Goal: Transaction & Acquisition: Download file/media

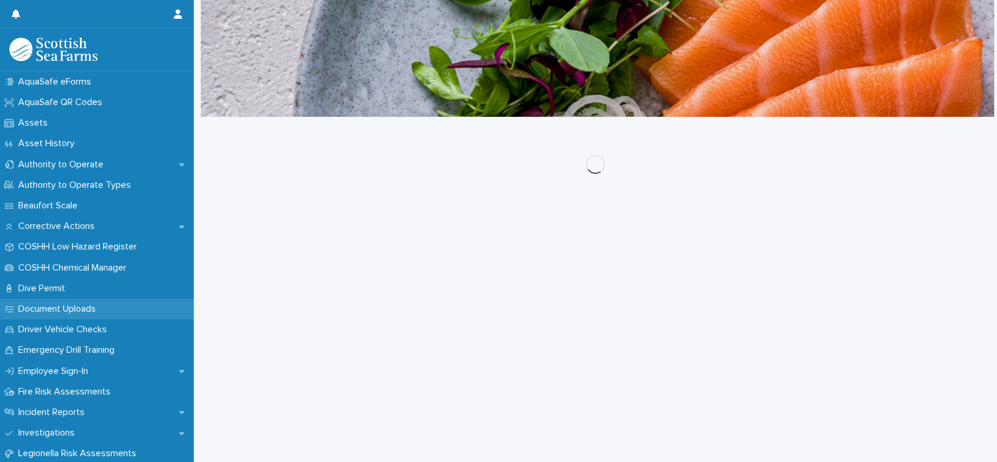
scroll to position [261, 0]
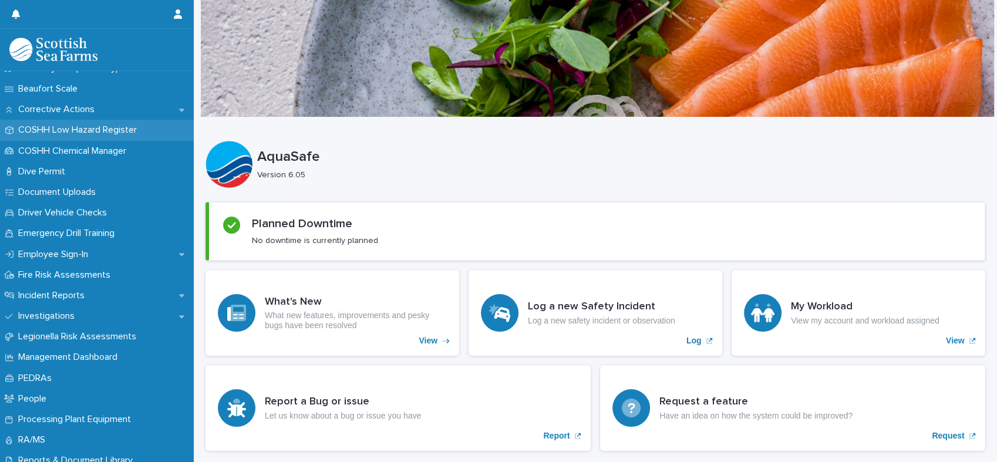
click at [76, 129] on p "COSHH Low Hazard Register" at bounding box center [80, 130] width 133 height 11
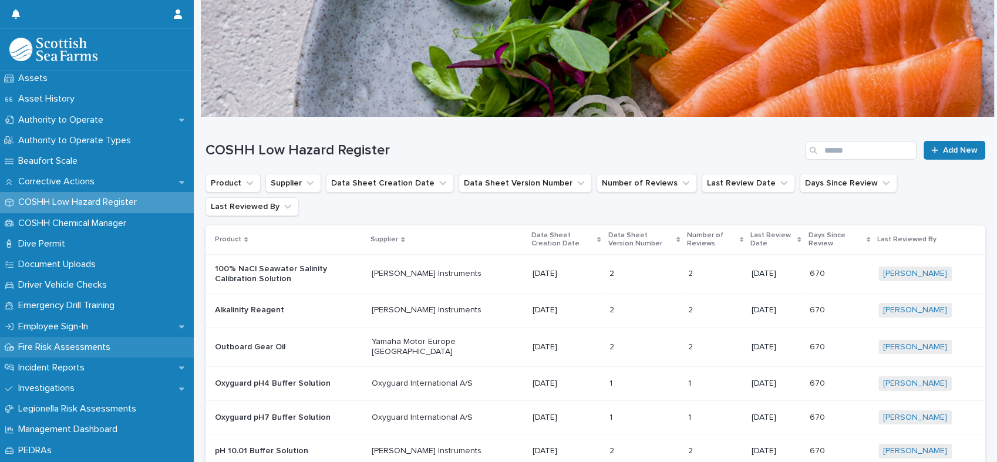
scroll to position [261, 0]
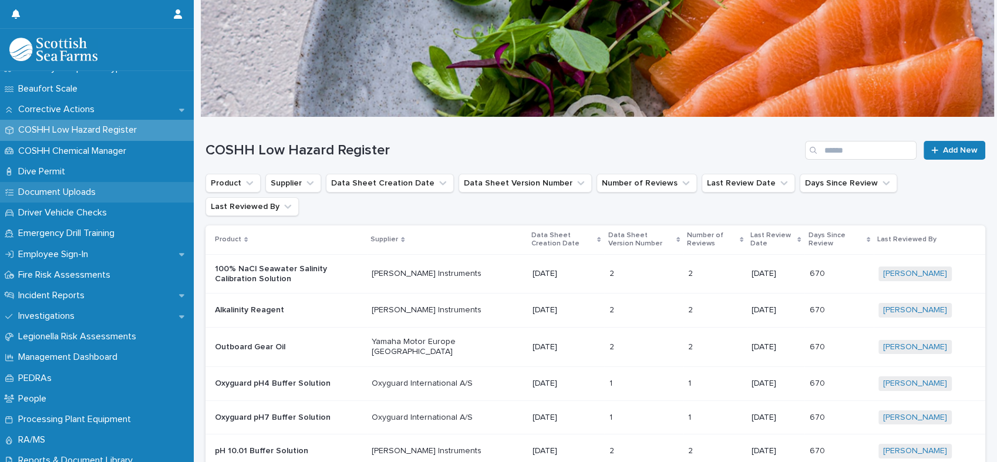
click at [52, 191] on p "Document Uploads" at bounding box center [60, 192] width 92 height 11
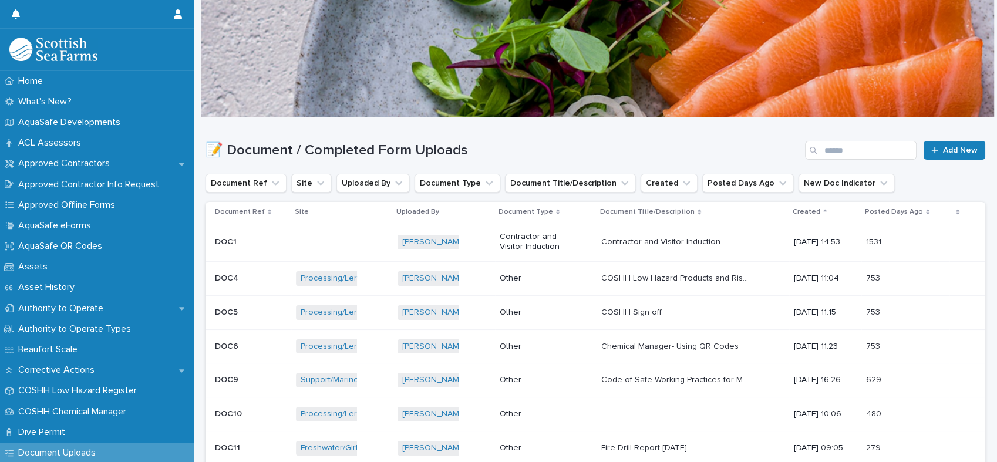
click at [561, 313] on p "Other" at bounding box center [536, 313] width 73 height 10
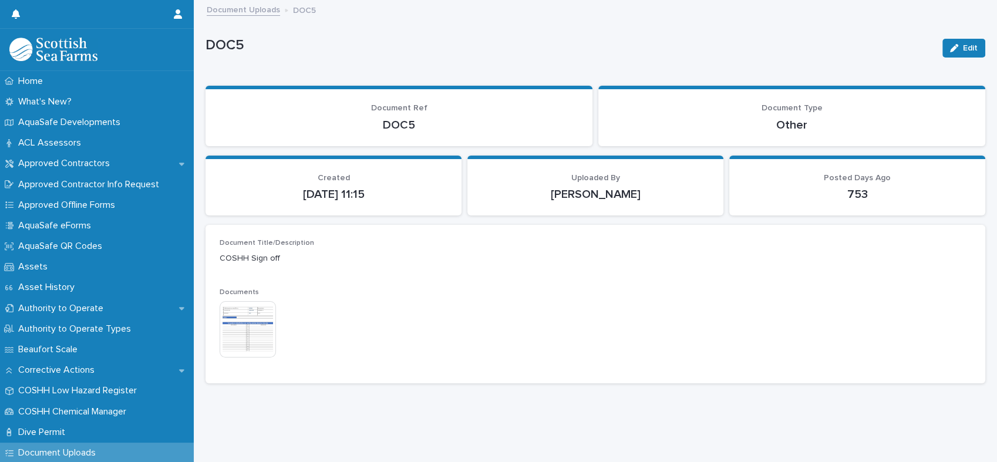
click at [266, 317] on img at bounding box center [248, 329] width 56 height 56
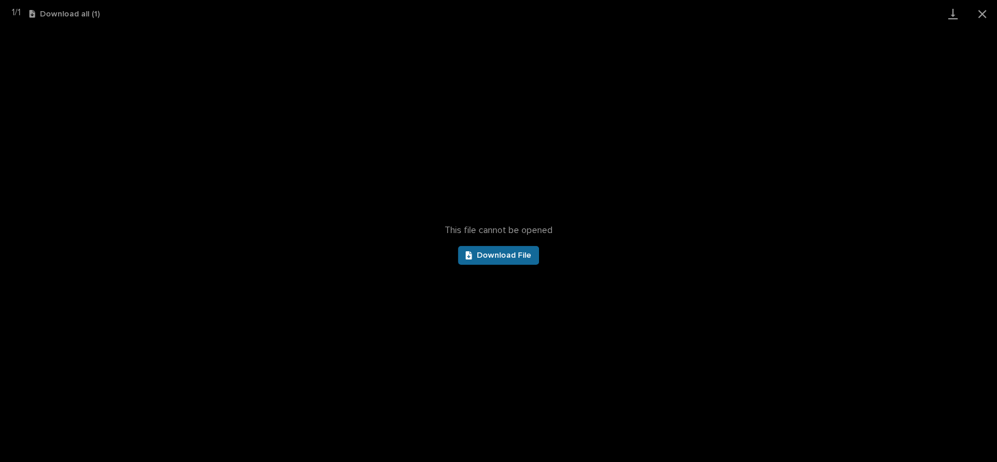
click at [522, 259] on link "Download File" at bounding box center [498, 255] width 81 height 19
click at [979, 16] on button "Close gallery" at bounding box center [982, 14] width 29 height 28
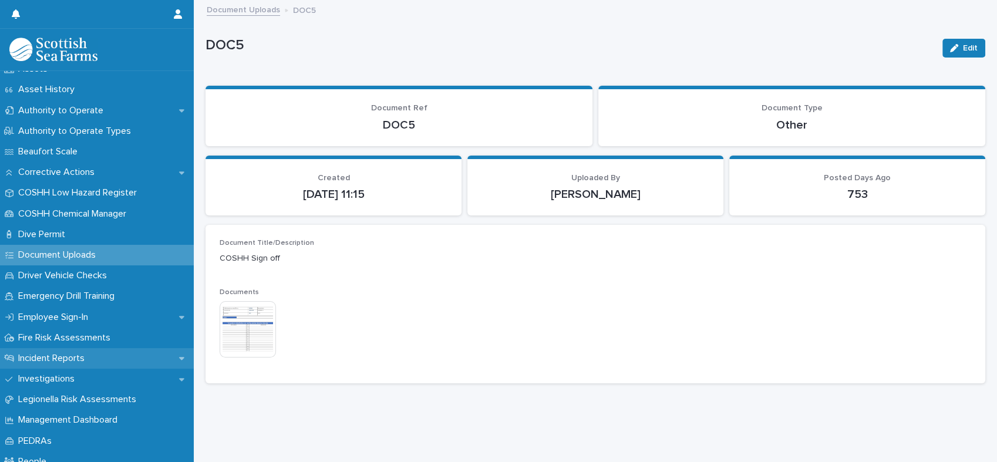
scroll to position [261, 0]
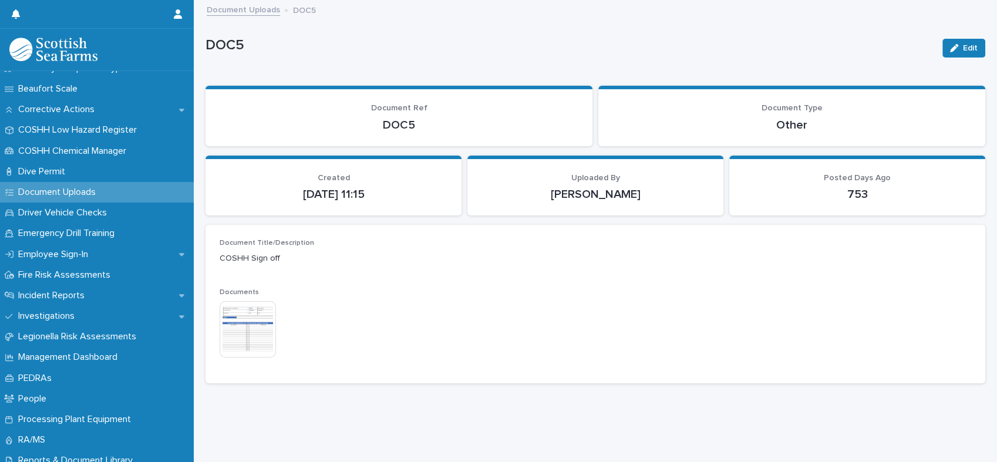
click at [66, 190] on p "Document Uploads" at bounding box center [60, 192] width 92 height 11
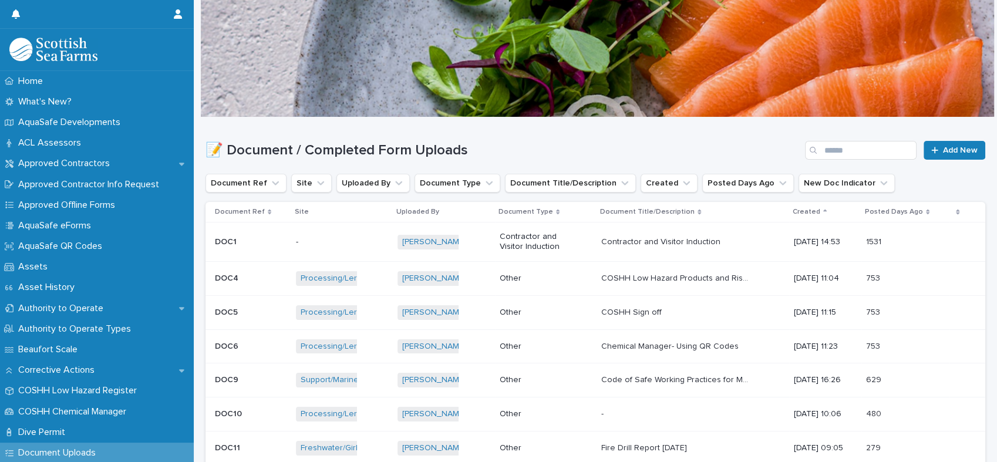
click at [566, 278] on div "Other" at bounding box center [546, 278] width 93 height 19
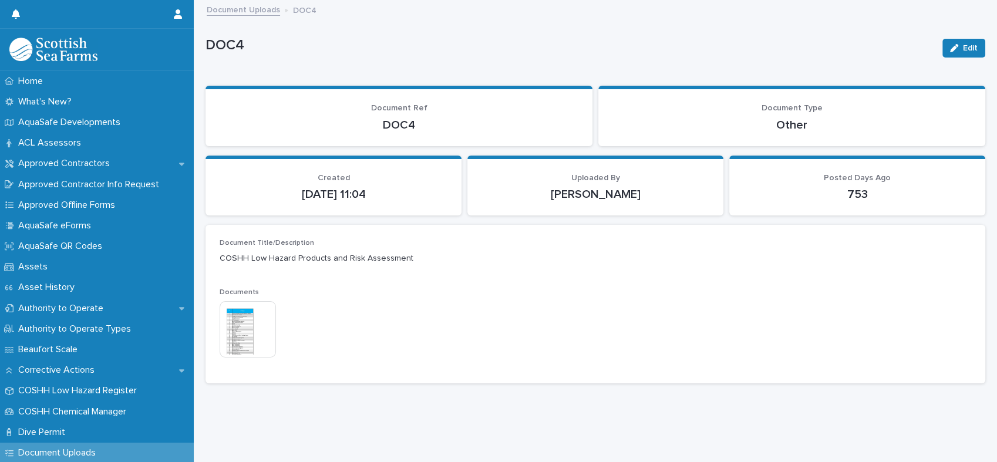
click at [254, 335] on img at bounding box center [248, 329] width 56 height 56
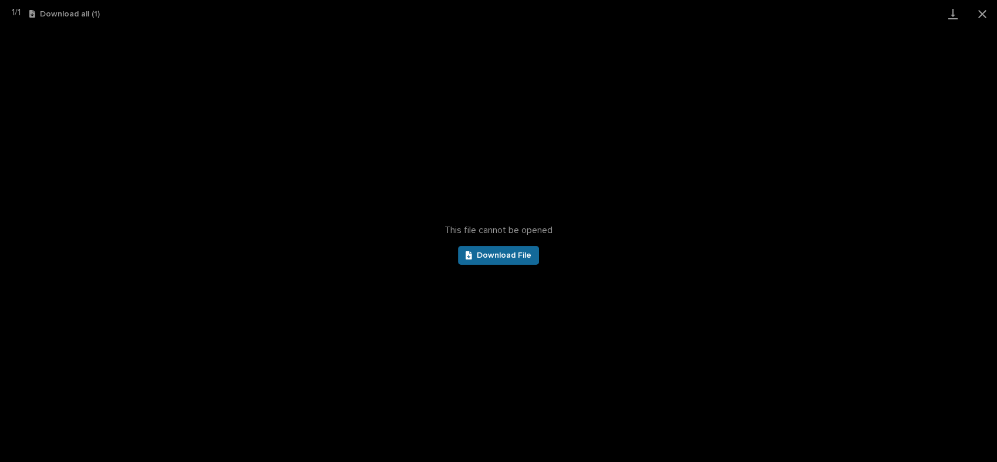
click at [519, 252] on span "Download File" at bounding box center [504, 255] width 55 height 8
click at [980, 12] on button "Close gallery" at bounding box center [982, 14] width 29 height 28
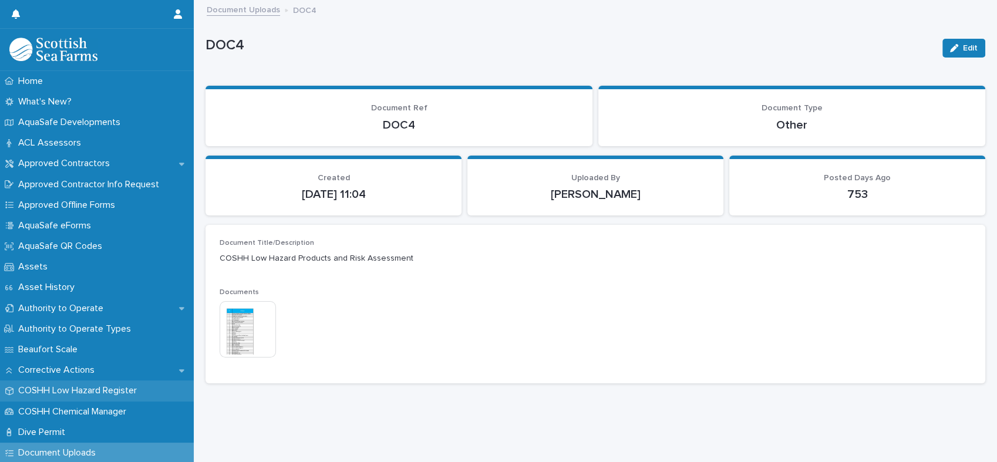
click at [74, 392] on p "COSHH Low Hazard Register" at bounding box center [80, 390] width 133 height 11
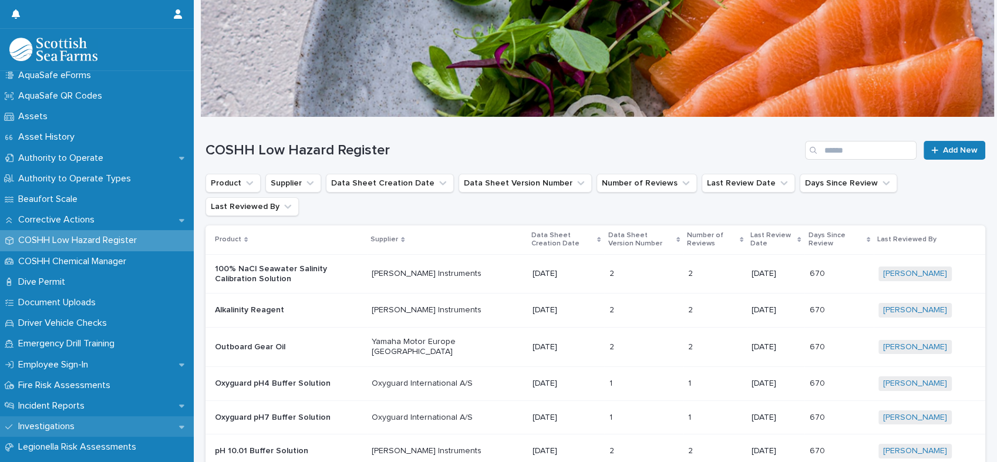
scroll to position [196, 0]
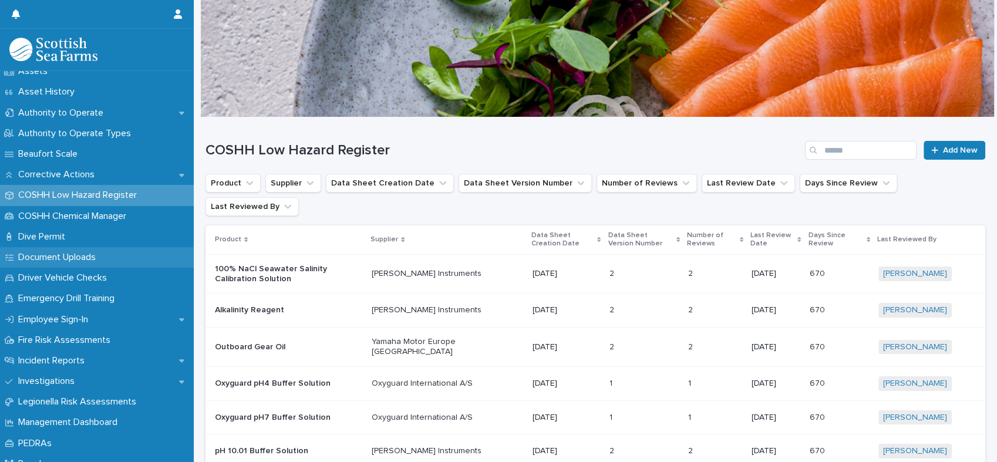
click at [63, 258] on p "Document Uploads" at bounding box center [60, 257] width 92 height 11
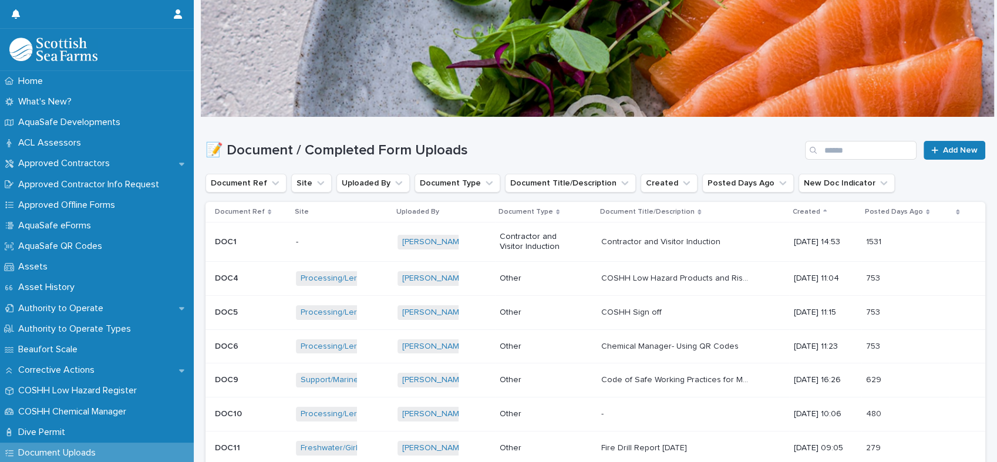
click at [644, 277] on p "COSHH Low Hazard Products and Risk Assessment" at bounding box center [675, 277] width 149 height 12
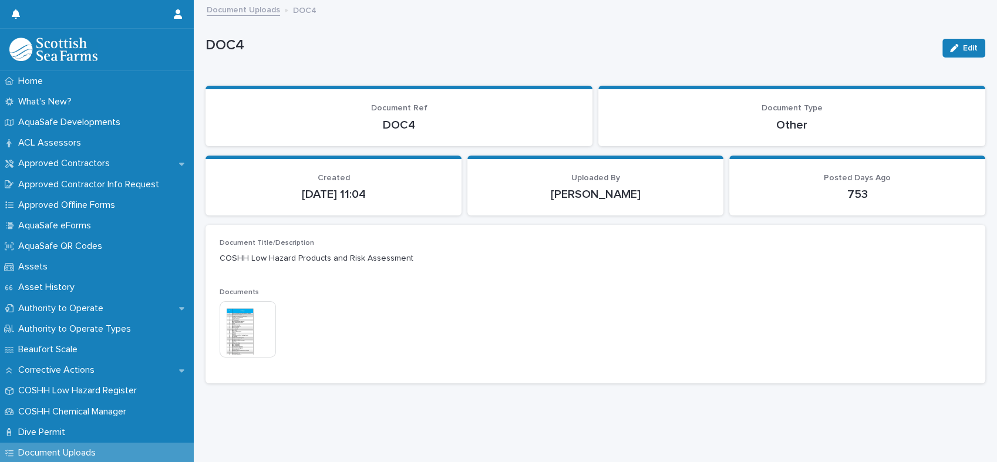
click at [265, 335] on img at bounding box center [248, 329] width 56 height 56
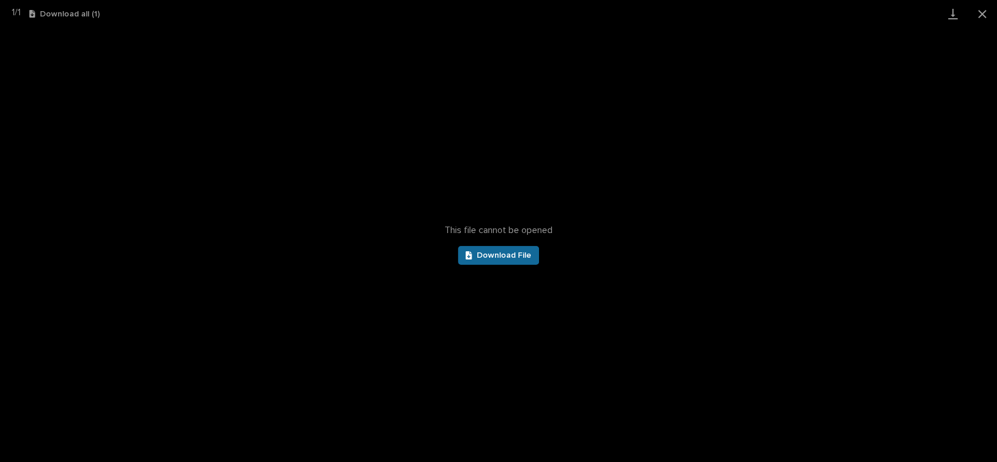
click at [505, 255] on span "Download File" at bounding box center [504, 255] width 55 height 8
